Goal: Task Accomplishment & Management: Manage account settings

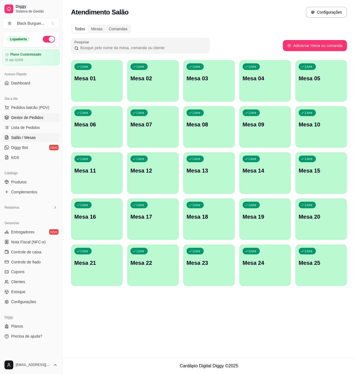
click at [27, 119] on span "Gestor de Pedidos" at bounding box center [27, 118] width 32 height 6
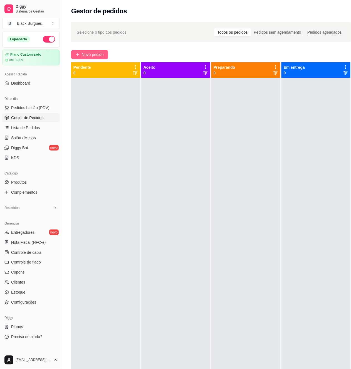
click at [95, 54] on span "Novo pedido" at bounding box center [93, 54] width 22 height 6
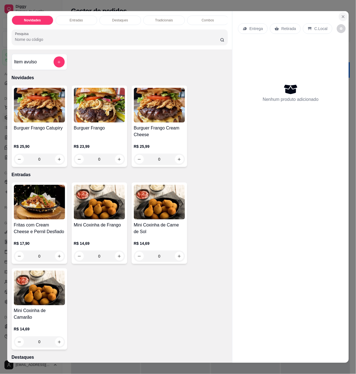
click at [344, 12] on button "Close" at bounding box center [343, 16] width 9 height 9
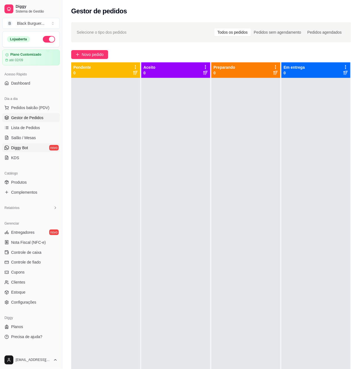
click at [30, 143] on link "Diggy Bot novo" at bounding box center [31, 147] width 58 height 9
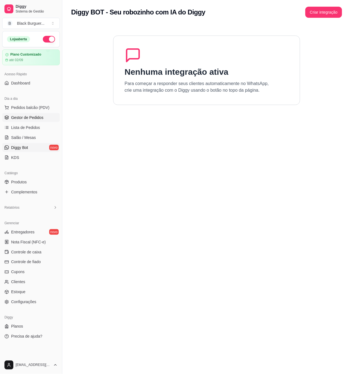
click at [35, 115] on span "Gestor de Pedidos" at bounding box center [27, 118] width 32 height 6
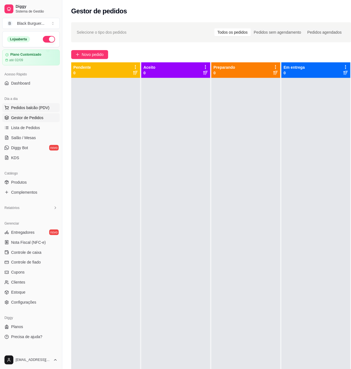
click at [43, 110] on span "Pedidos balcão (PDV)" at bounding box center [30, 108] width 38 height 6
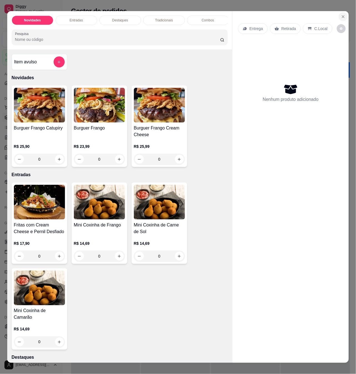
click at [339, 12] on button "Close" at bounding box center [343, 16] width 9 height 9
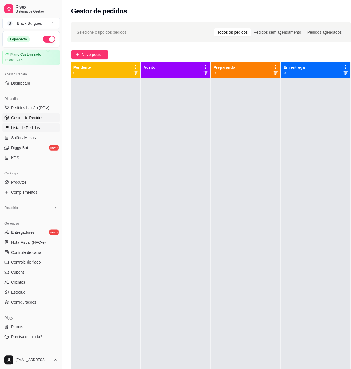
click at [39, 127] on link "Lista de Pedidos" at bounding box center [31, 127] width 58 height 9
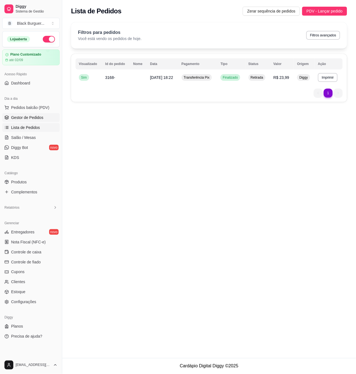
click at [39, 115] on span "Gestor de Pedidos" at bounding box center [27, 118] width 32 height 6
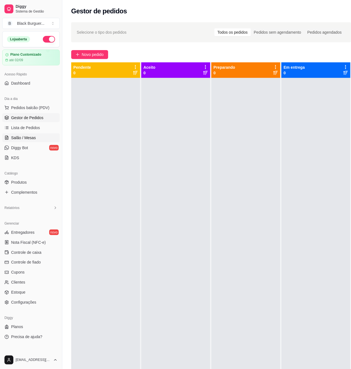
click at [36, 138] on link "Salão / Mesas" at bounding box center [31, 137] width 58 height 9
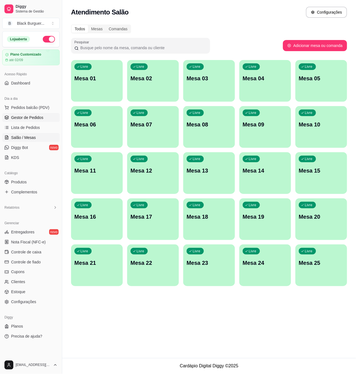
click at [37, 120] on span "Gestor de Pedidos" at bounding box center [27, 118] width 32 height 6
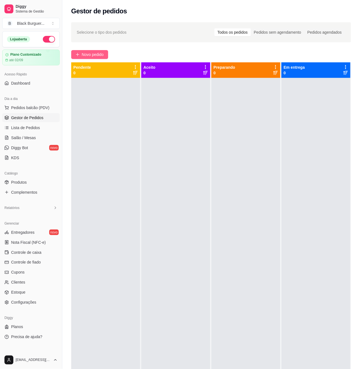
click at [94, 54] on span "Novo pedido" at bounding box center [93, 54] width 22 height 6
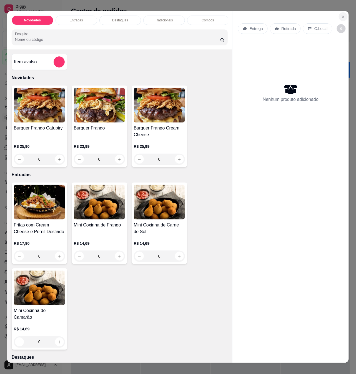
click at [339, 12] on button "Close" at bounding box center [343, 16] width 9 height 9
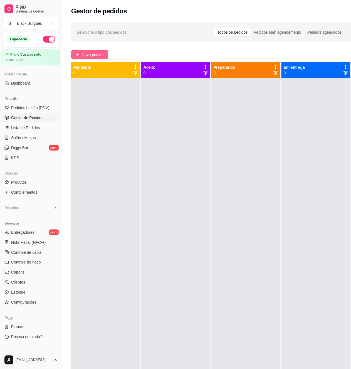
click at [93, 52] on span "Novo pedido" at bounding box center [93, 54] width 22 height 6
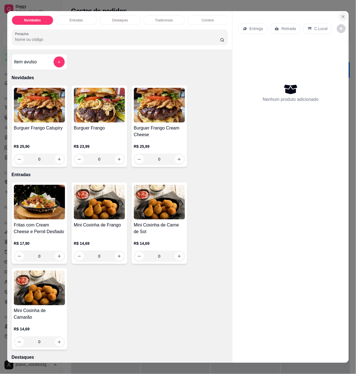
click at [344, 14] on button "Close" at bounding box center [343, 16] width 9 height 9
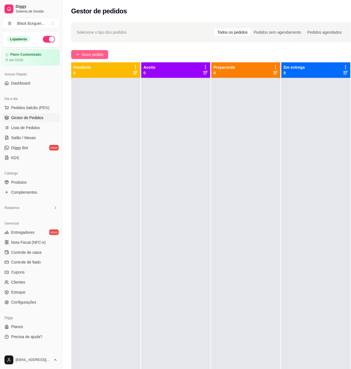
click at [94, 54] on span "Novo pedido" at bounding box center [93, 54] width 22 height 6
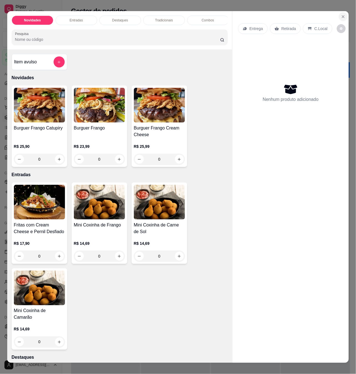
click at [343, 17] on button "Close" at bounding box center [343, 16] width 9 height 9
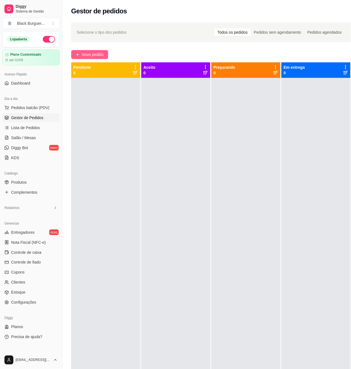
click at [97, 53] on span "Novo pedido" at bounding box center [93, 54] width 22 height 6
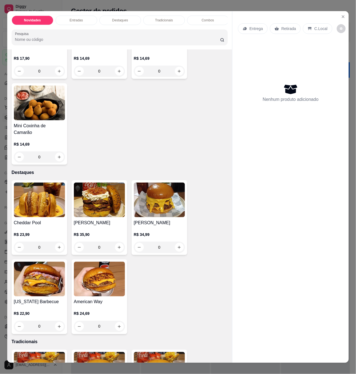
scroll to position [259, 0]
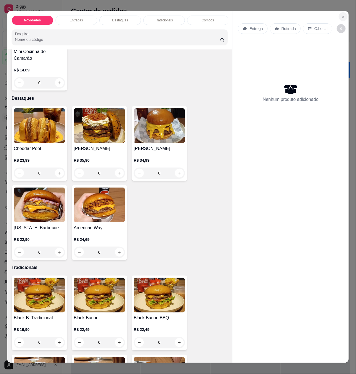
click at [341, 14] on icon "Close" at bounding box center [343, 16] width 4 height 4
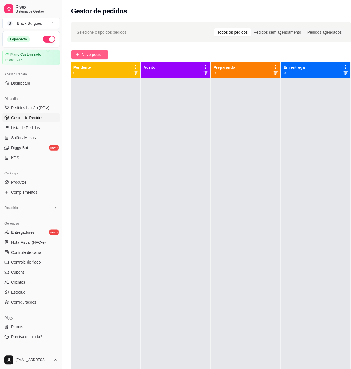
click at [83, 56] on span "Novo pedido" at bounding box center [93, 54] width 22 height 6
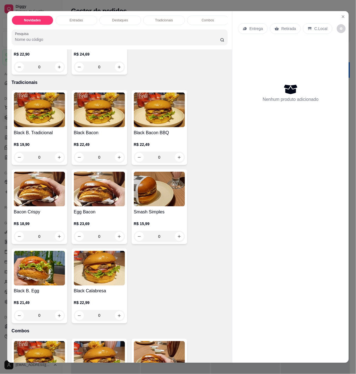
scroll to position [556, 0]
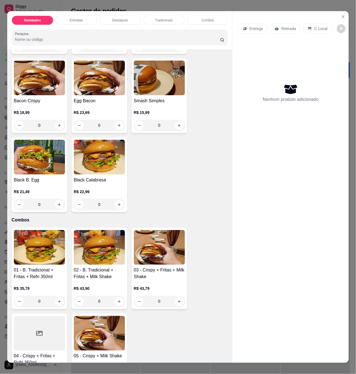
click at [115, 121] on div "0" at bounding box center [99, 125] width 51 height 11
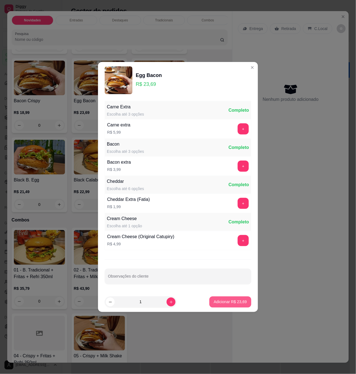
click at [221, 302] on p "Adicionar R$ 23,69" at bounding box center [230, 302] width 33 height 6
type input "1"
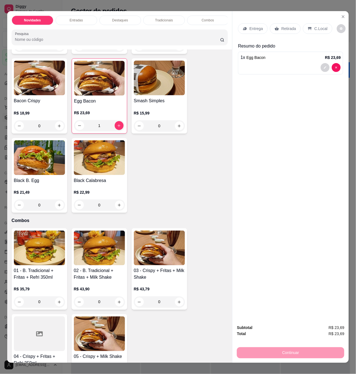
click at [289, 26] on p "Retirada" at bounding box center [289, 29] width 15 height 6
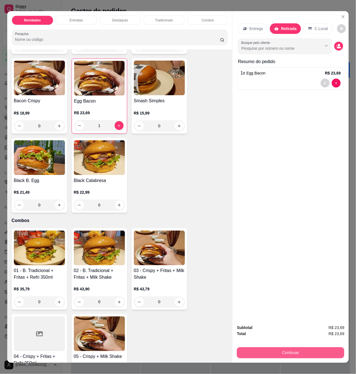
click at [273, 348] on button "Continuar" at bounding box center [291, 353] width 108 height 11
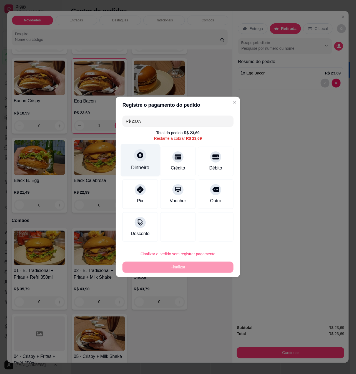
click at [147, 154] on div "Dinheiro" at bounding box center [140, 160] width 39 height 33
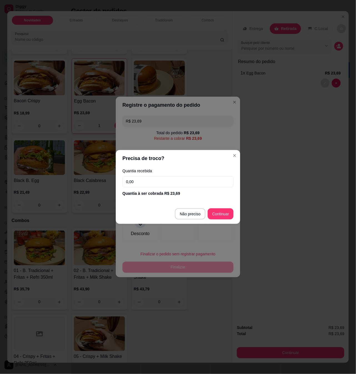
click at [139, 181] on input "0,00" at bounding box center [178, 181] width 111 height 11
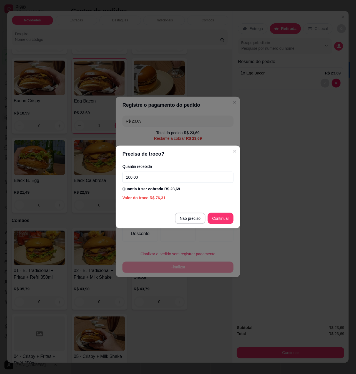
type input "100,00"
type input "R$ 0,00"
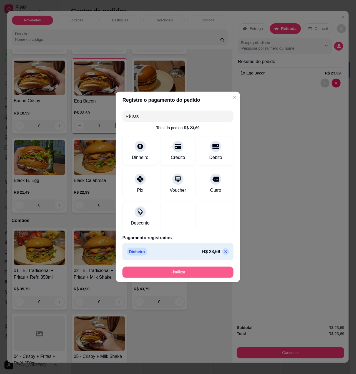
click at [201, 270] on button "Finalizar" at bounding box center [178, 272] width 111 height 11
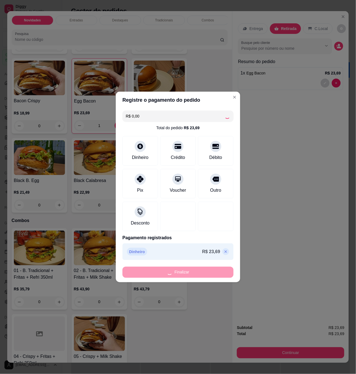
type input "0"
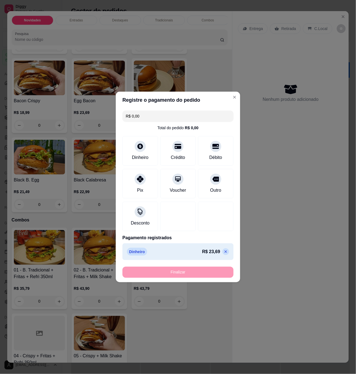
type input "-R$ 23,69"
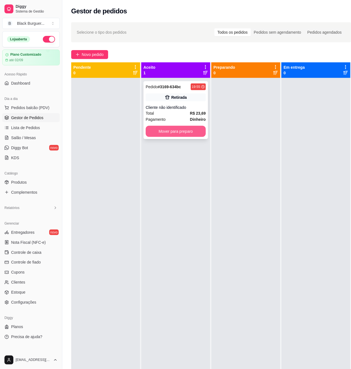
click at [189, 130] on button "Mover para preparo" at bounding box center [176, 131] width 60 height 11
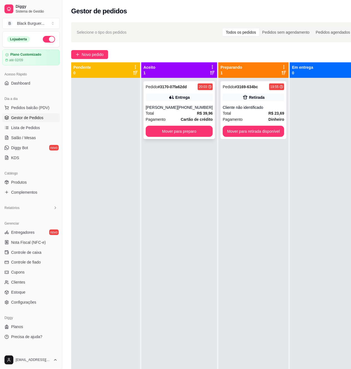
click at [193, 105] on div "[PHONE_NUMBER]" at bounding box center [195, 108] width 35 height 6
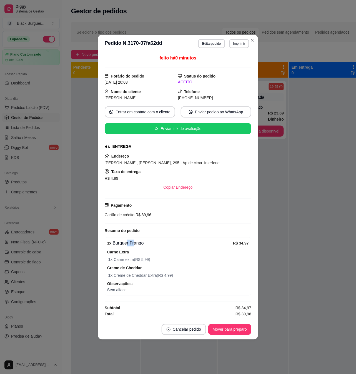
drag, startPoint x: 126, startPoint y: 244, endPoint x: 135, endPoint y: 243, distance: 9.0
click at [135, 243] on div "1 x Burguer Frango" at bounding box center [170, 243] width 126 height 7
click at [136, 250] on div "Carne Extra 1 x Carne extra ( R$ 5,99 )" at bounding box center [178, 256] width 142 height 14
drag, startPoint x: 125, startPoint y: 259, endPoint x: 136, endPoint y: 264, distance: 12.3
click at [135, 262] on span "1 x Carne extra ( R$ 5,99 )" at bounding box center [178, 260] width 141 height 6
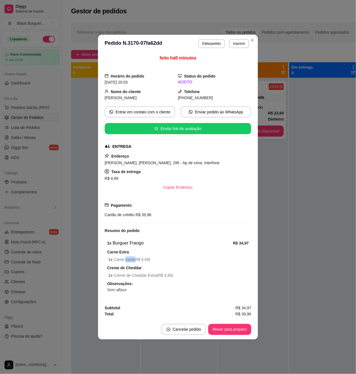
drag, startPoint x: 131, startPoint y: 273, endPoint x: 148, endPoint y: 272, distance: 17.8
click at [147, 272] on div "Creme de Cheddar 1 x Creme de Cheddar Extra ( R$ 4,99 )" at bounding box center [178, 272] width 142 height 14
click at [146, 281] on div "1 x Burguer Frango R$ 34,97 Carne Extra 1 x Carne extra ( R$ 5,99 ) Creme de Ch…" at bounding box center [178, 266] width 147 height 58
click at [232, 330] on button "Mover para preparo" at bounding box center [230, 329] width 42 height 11
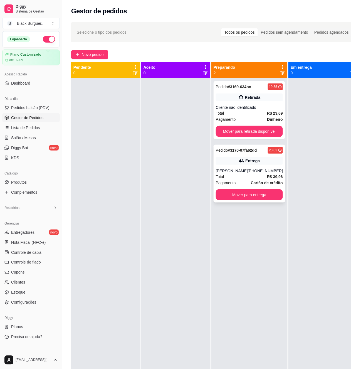
click at [240, 159] on icon at bounding box center [242, 161] width 6 height 6
click at [83, 52] on span "Novo pedido" at bounding box center [93, 54] width 22 height 6
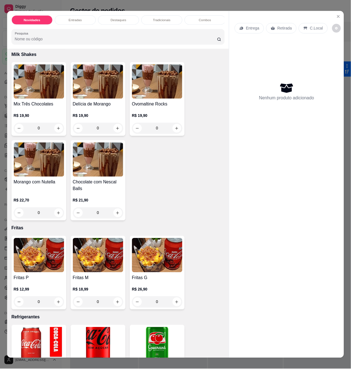
scroll to position [1186, 0]
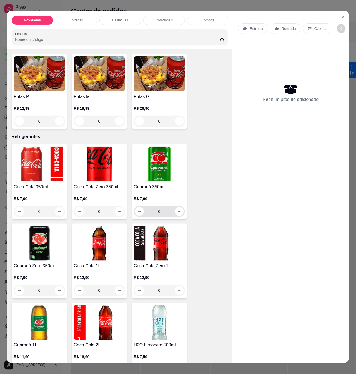
click at [181, 206] on div "0" at bounding box center [159, 211] width 51 height 11
click at [177, 210] on icon "increase-product-quantity" at bounding box center [179, 212] width 4 height 4
type input "1"
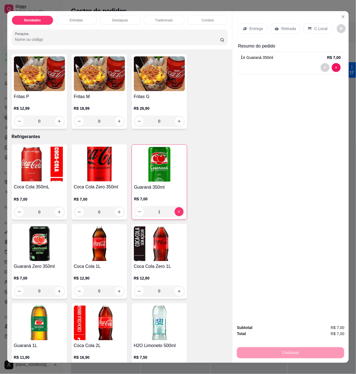
click at [281, 23] on div "Retirada" at bounding box center [285, 28] width 31 height 11
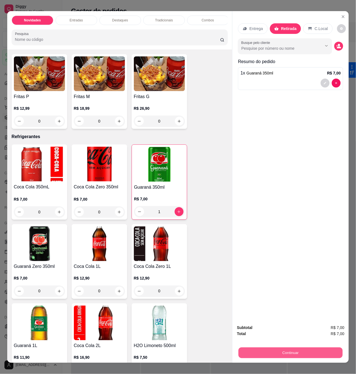
click at [273, 353] on button "Continuar" at bounding box center [291, 353] width 104 height 11
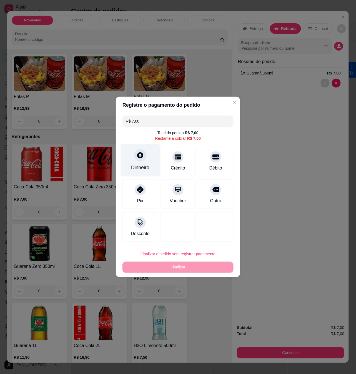
click at [136, 161] on div "Dinheiro" at bounding box center [140, 160] width 39 height 33
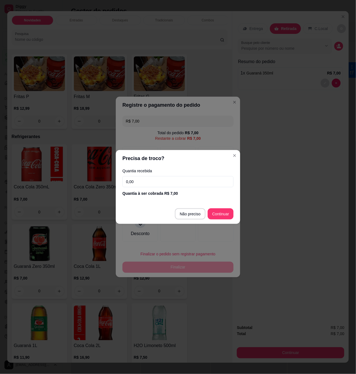
click at [153, 180] on input "0,00" at bounding box center [178, 181] width 111 height 11
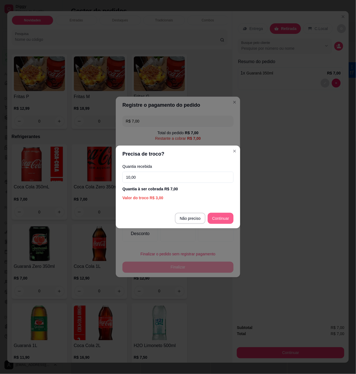
type input "10,00"
type input "R$ 0,00"
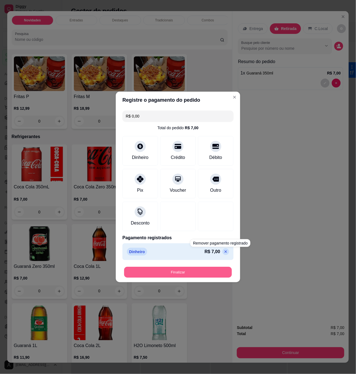
click at [223, 270] on button "Finalizar" at bounding box center [178, 272] width 108 height 11
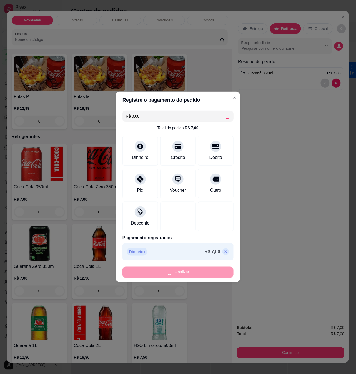
type input "0"
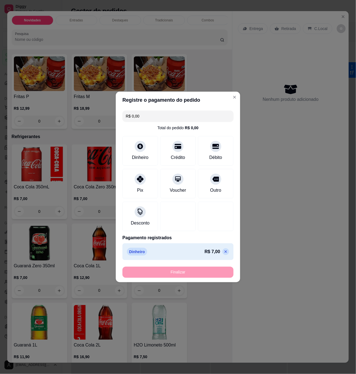
type input "-R$ 7,00"
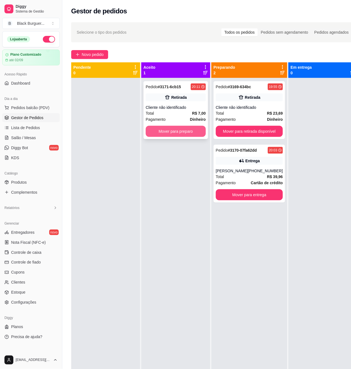
click at [201, 135] on button "Mover para preparo" at bounding box center [176, 131] width 60 height 11
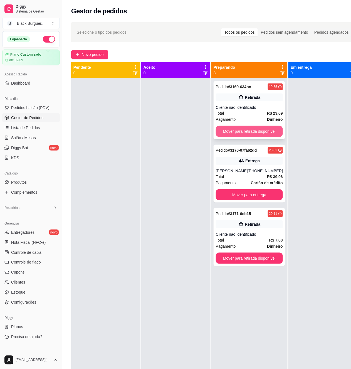
click at [269, 107] on div "Cliente não identificado" at bounding box center [249, 108] width 67 height 6
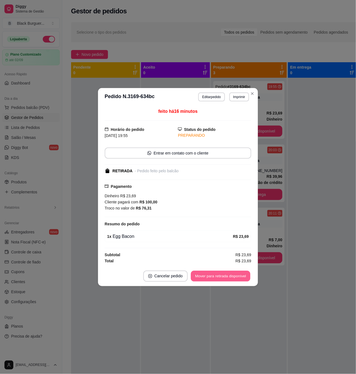
click at [215, 275] on button "Mover para retirada disponível" at bounding box center [220, 276] width 59 height 11
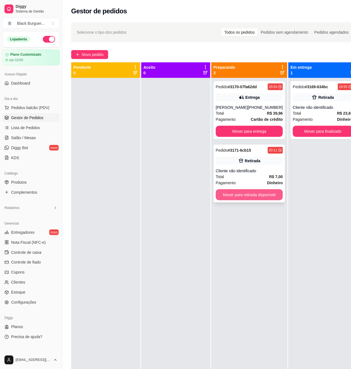
click at [266, 192] on button "Mover para retirada disponível" at bounding box center [249, 194] width 67 height 11
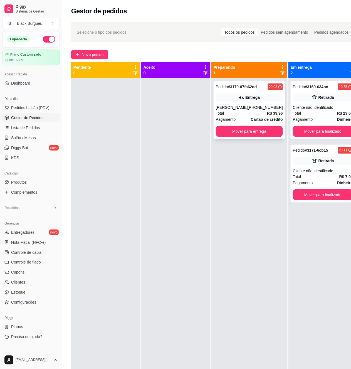
click at [260, 100] on div "Entrega" at bounding box center [249, 97] width 67 height 8
click at [320, 132] on button "Mover para finalizado" at bounding box center [323, 131] width 60 height 11
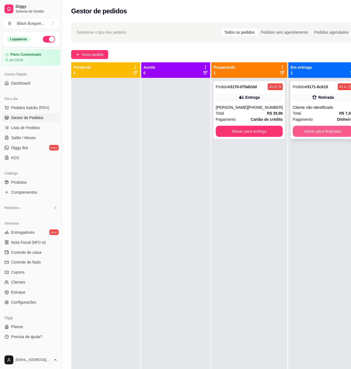
click at [323, 133] on button "Mover para finalizado" at bounding box center [323, 131] width 60 height 11
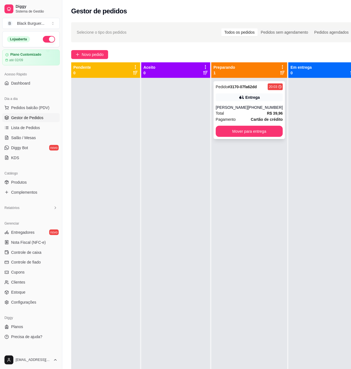
click at [245, 98] on div "Entrega" at bounding box center [252, 98] width 14 height 6
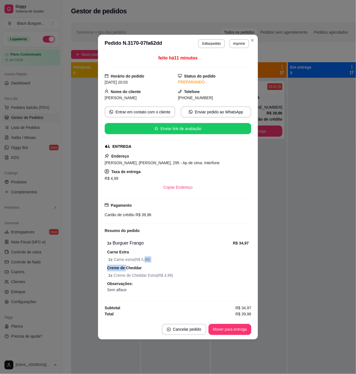
drag, startPoint x: 126, startPoint y: 264, endPoint x: 147, endPoint y: 262, distance: 20.6
click at [146, 262] on div "1 x Burguer Frango R$ 34,97 Carne Extra 1 x Carne extra ( R$ 5,99 ) Creme de Ch…" at bounding box center [178, 266] width 147 height 58
click at [149, 262] on span "1 x Carne extra ( R$ 5,99 )" at bounding box center [178, 260] width 141 height 6
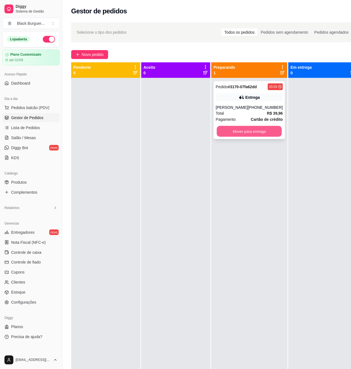
click at [249, 132] on button "Mover para entrega" at bounding box center [249, 131] width 65 height 11
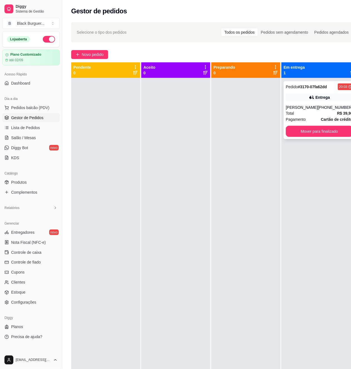
click at [319, 113] on div "Total R$ 39,96" at bounding box center [319, 113] width 67 height 6
click at [319, 137] on div "Pedido # 3170-07fa62dd 20:03 Entrega [PERSON_NAME] [PHONE_NUMBER] Total R$ 39,9…" at bounding box center [319, 110] width 71 height 58
click at [315, 134] on button "Mover para finalizado" at bounding box center [319, 131] width 67 height 11
